Goal: Task Accomplishment & Management: Manage account settings

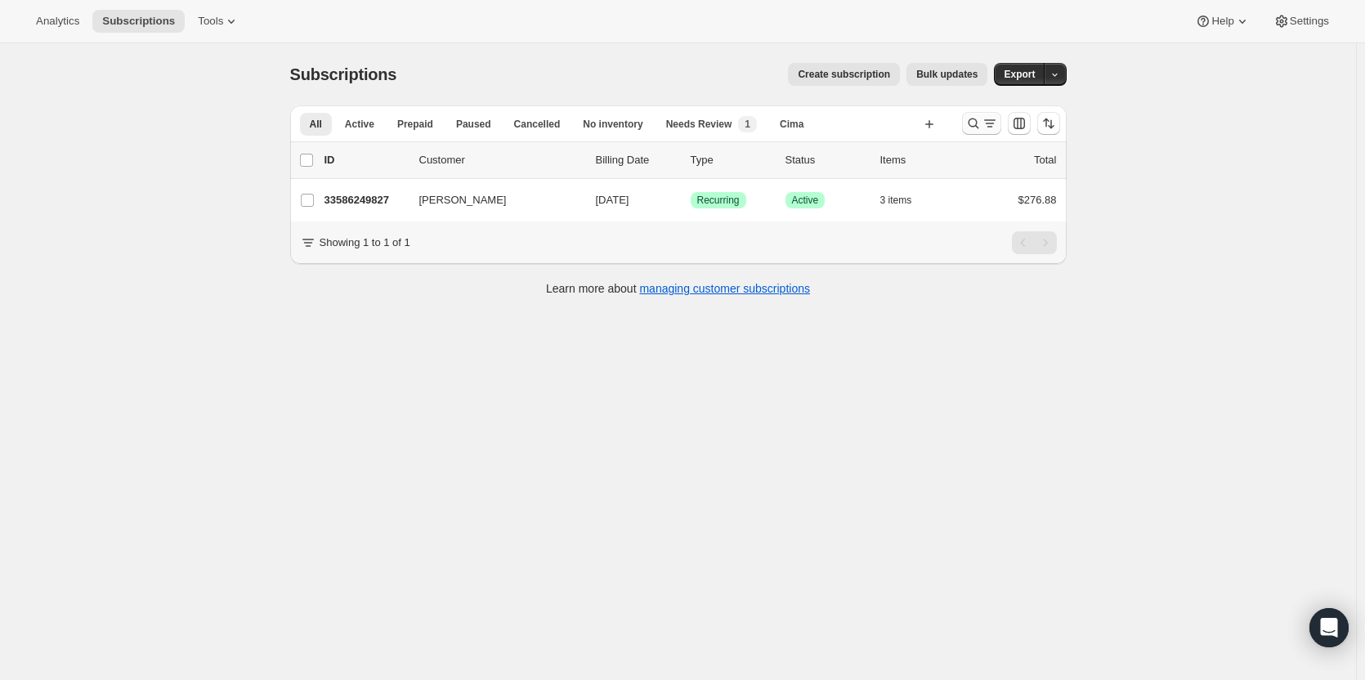
click at [983, 127] on div "Search and filter results" at bounding box center [981, 123] width 33 height 16
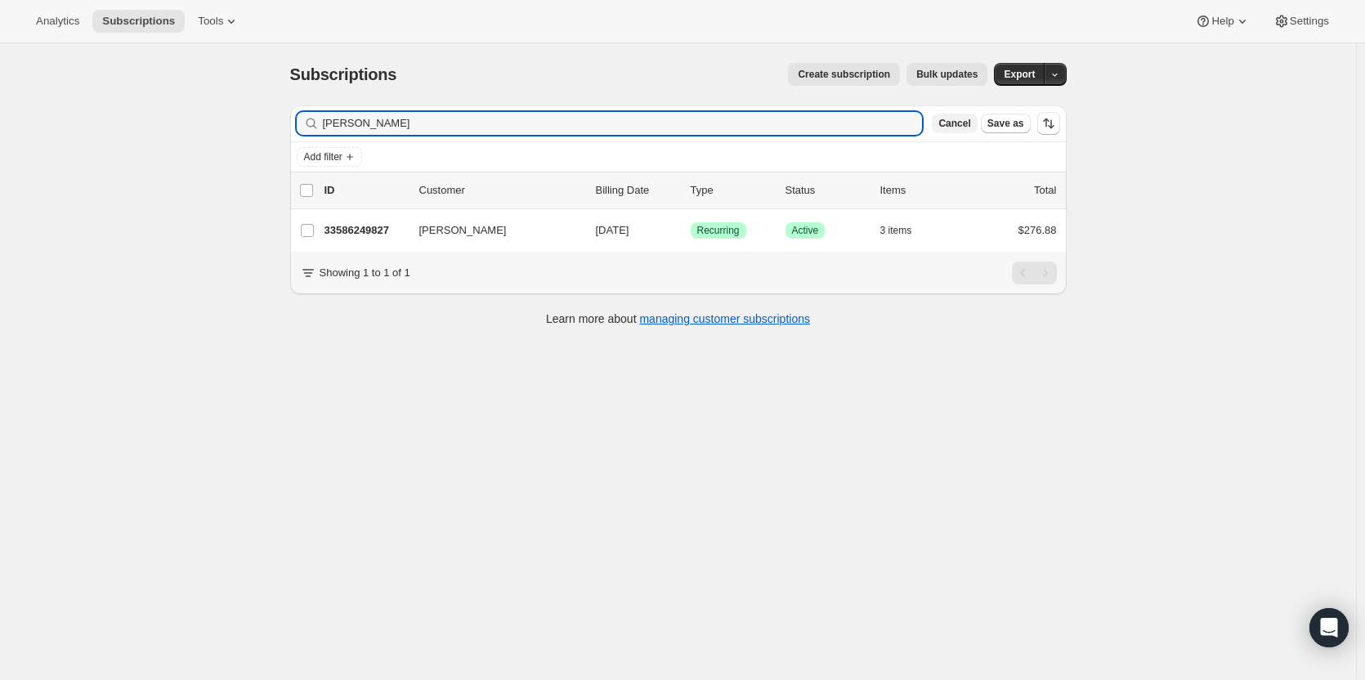
click at [965, 131] on button "Cancel" at bounding box center [953, 124] width 45 height 20
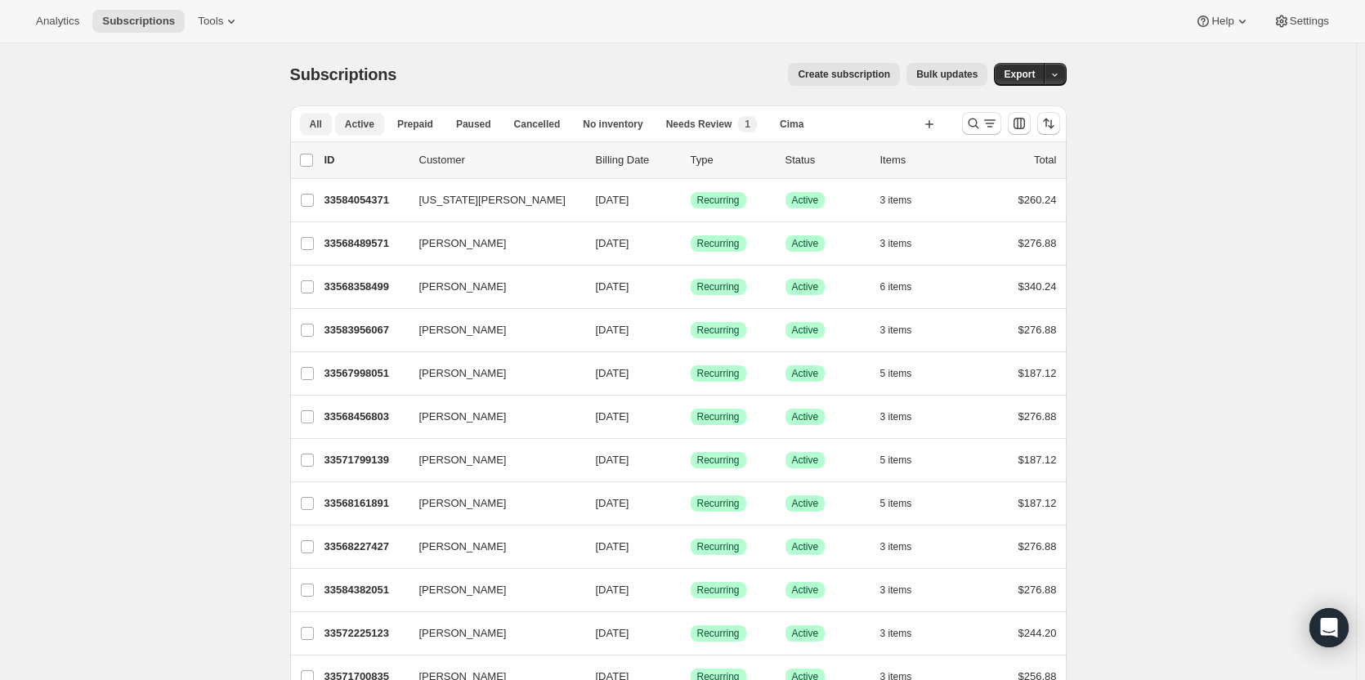
click at [363, 130] on span "Active" at bounding box center [359, 124] width 29 height 13
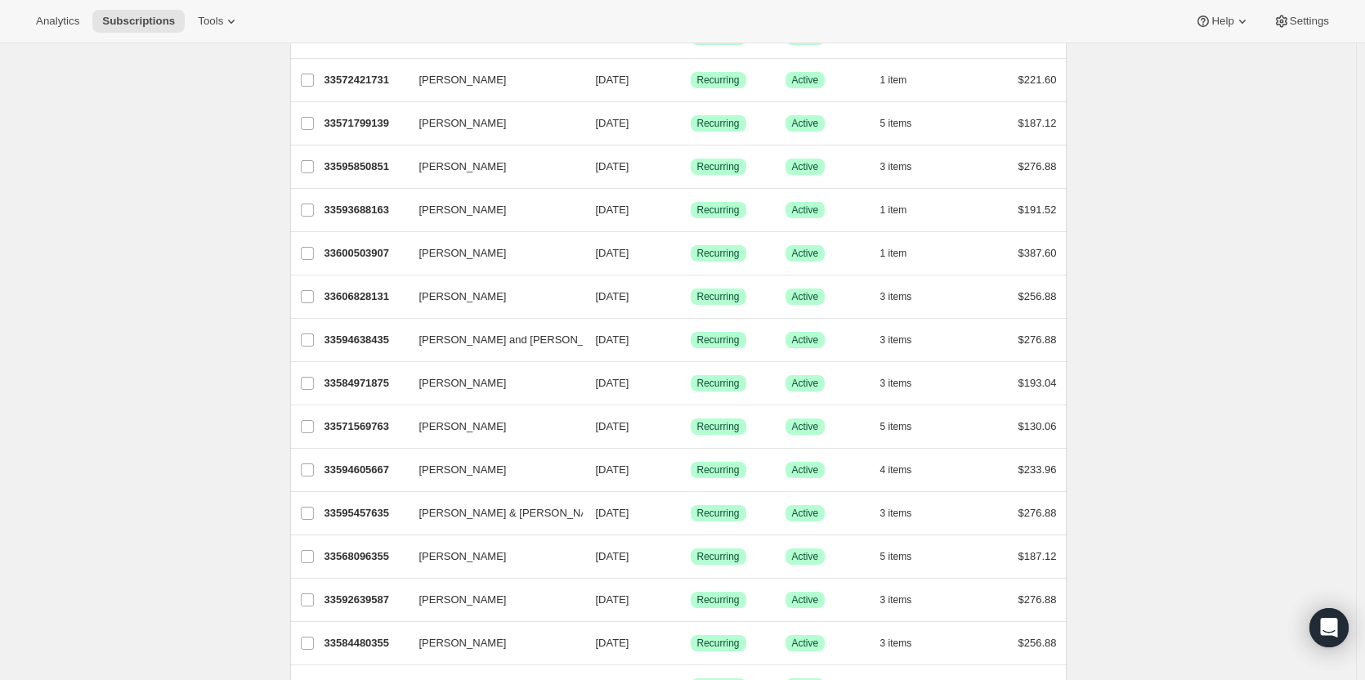
scroll to position [1767, 0]
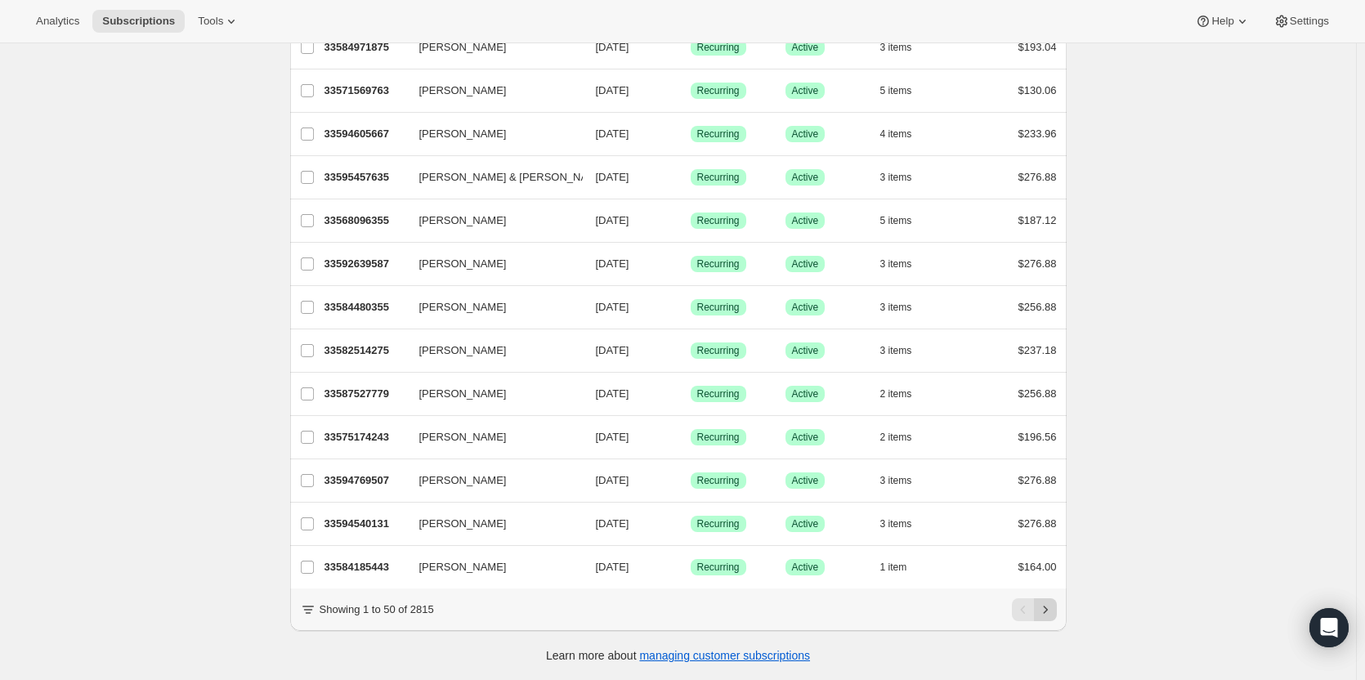
click at [1044, 611] on icon "Next" at bounding box center [1045, 609] width 16 height 16
click at [1047, 613] on icon "Next" at bounding box center [1045, 608] width 4 height 7
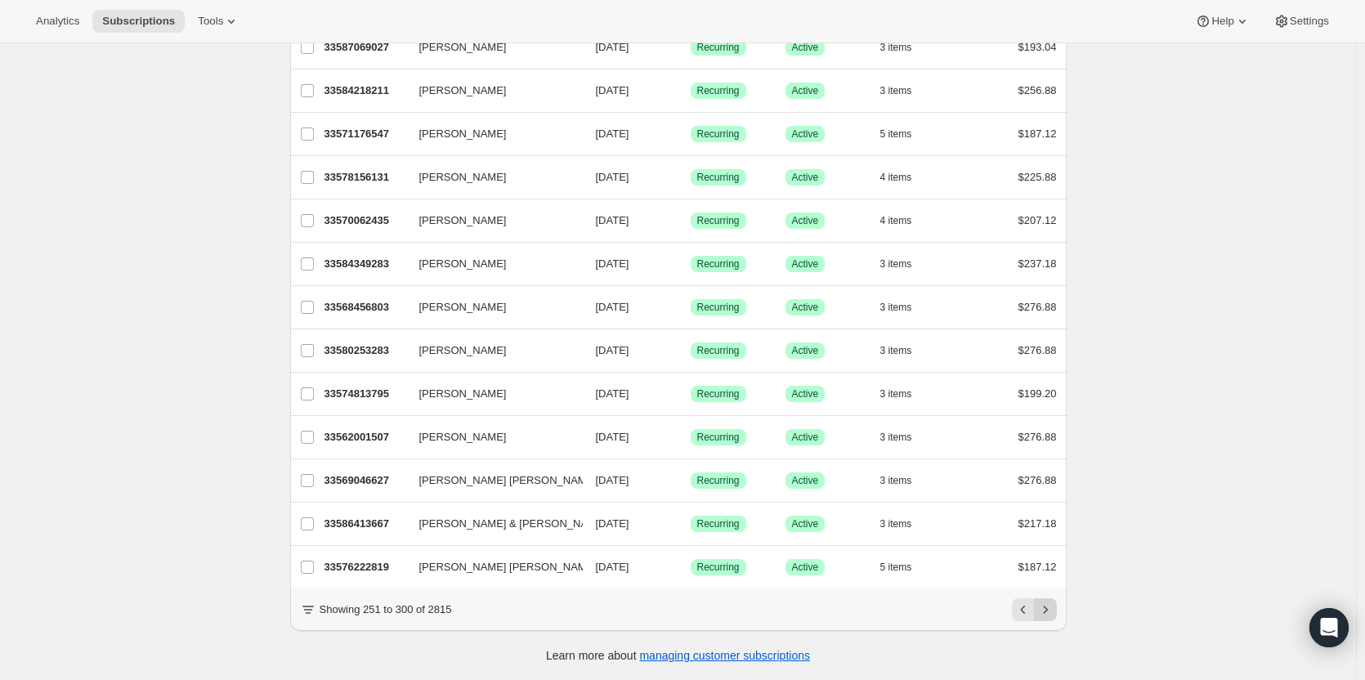
click at [1047, 613] on icon "Next" at bounding box center [1045, 608] width 4 height 7
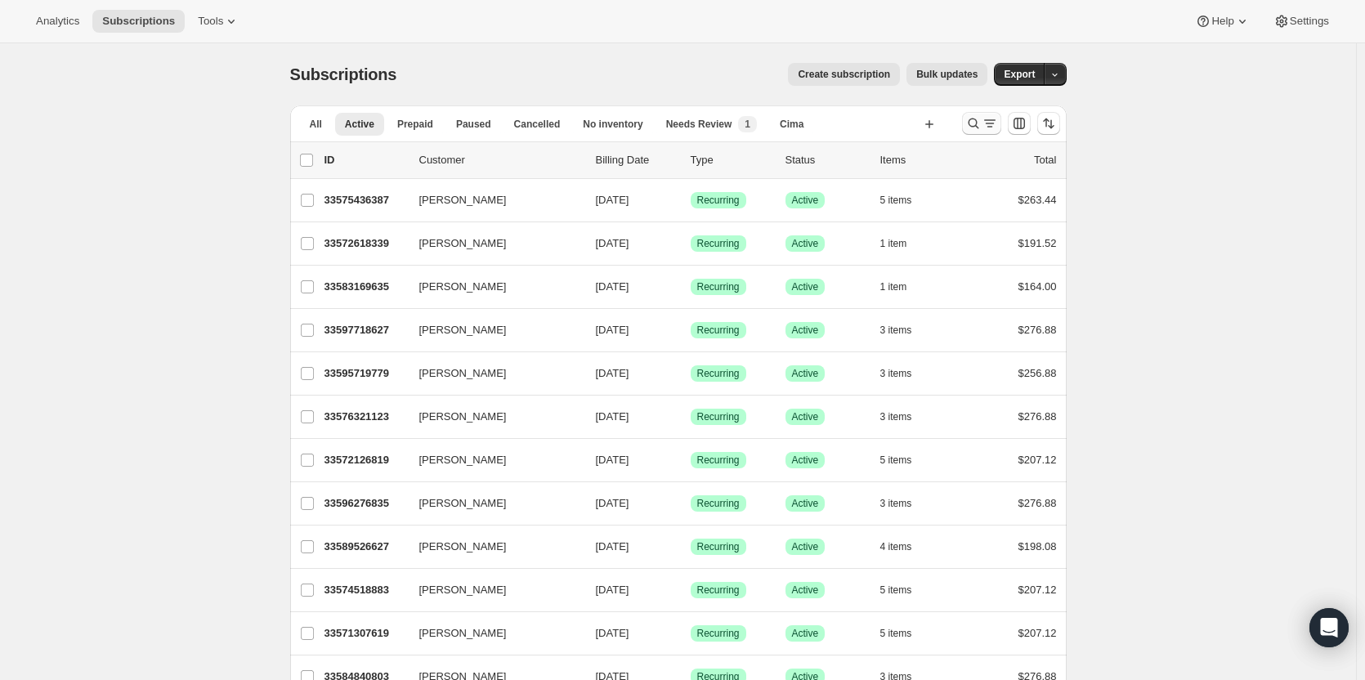
click at [996, 123] on icon "Search and filter results" at bounding box center [989, 123] width 16 height 16
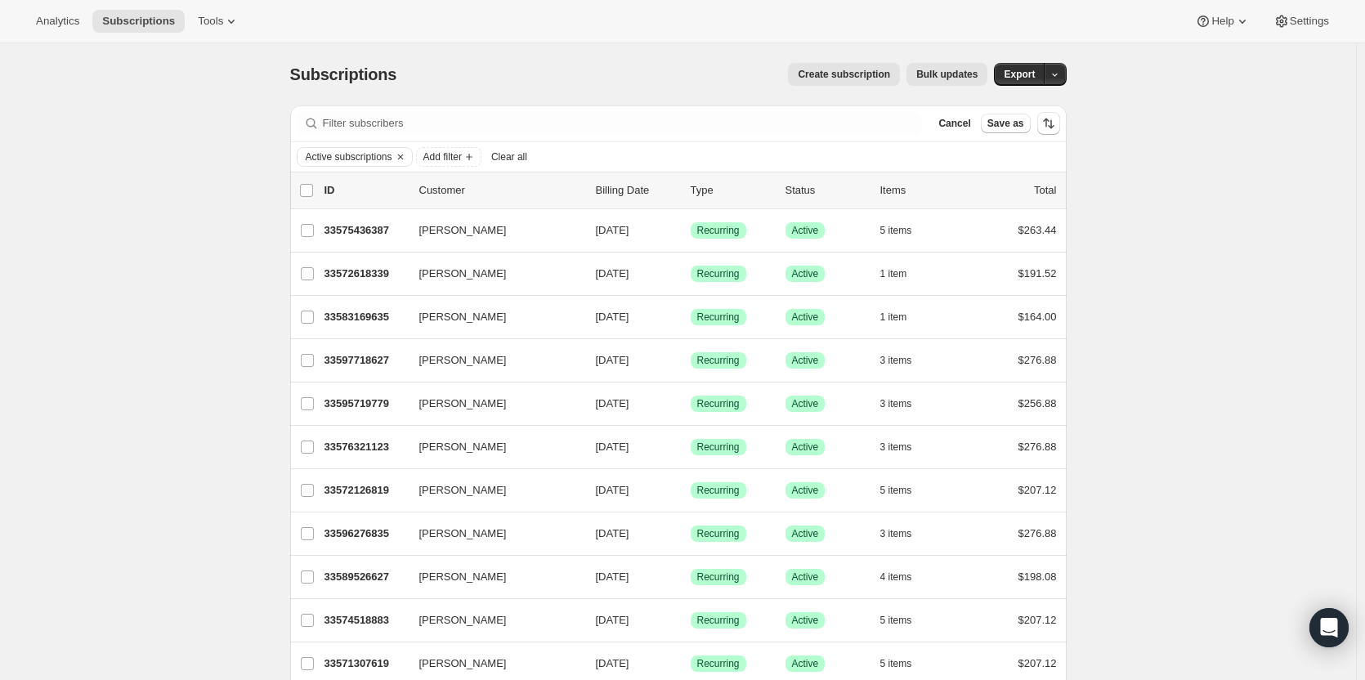
click at [508, 158] on span "Clear all" at bounding box center [509, 156] width 36 height 13
click at [339, 155] on span "Add filter" at bounding box center [323, 156] width 38 height 13
